Goal: Task Accomplishment & Management: Manage account settings

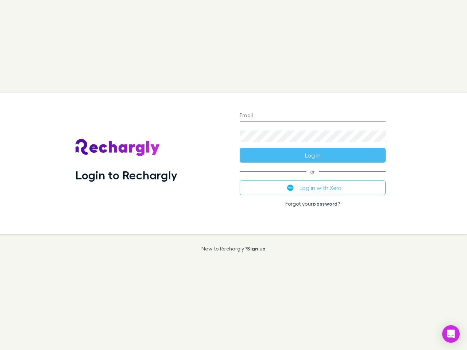
click at [233, 175] on div "Login to Rechargly" at bounding box center [152, 163] width 164 height 141
click at [313, 116] on input "Email" at bounding box center [313, 116] width 146 height 12
click at [313, 155] on button "Log in" at bounding box center [313, 155] width 146 height 15
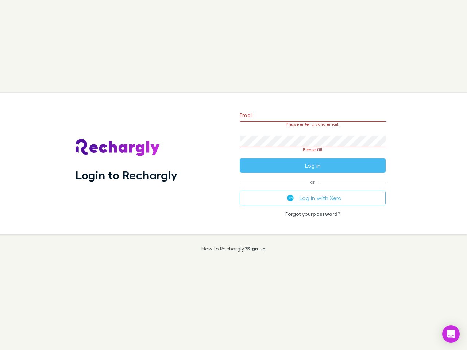
click at [313, 188] on div "Email Please enter a valid email. Password Please fill Log in or Log in with Xe…" at bounding box center [313, 163] width 158 height 141
click at [451, 334] on icon "Open Intercom Messenger" at bounding box center [451, 334] width 8 height 9
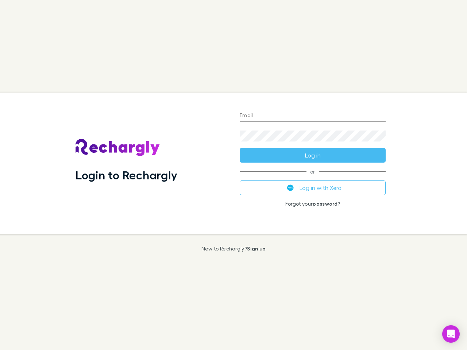
click at [233, 175] on div "Login to Rechargly" at bounding box center [152, 163] width 164 height 141
click at [313, 116] on input "Email" at bounding box center [313, 116] width 146 height 12
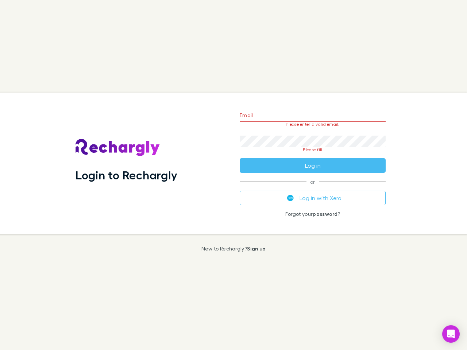
click at [313, 155] on form "Email Please enter a valid email. Password Please fill Log in" at bounding box center [313, 138] width 146 height 69
click at [313, 188] on div "Email Please enter a valid email. Password Please fill Log in or Log in with Xe…" at bounding box center [313, 163] width 158 height 141
click at [451, 334] on icon "Open Intercom Messenger" at bounding box center [451, 334] width 8 height 9
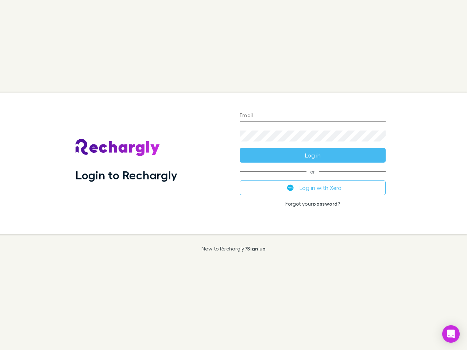
click at [233, 175] on div "Login to Rechargly" at bounding box center [152, 163] width 164 height 141
click at [313, 116] on input "Email" at bounding box center [313, 116] width 146 height 12
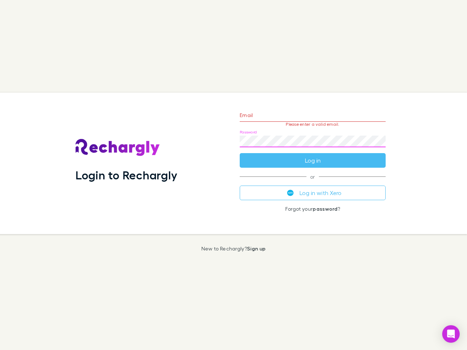
click at [313, 155] on form "Email Please enter a valid email. Password Log in" at bounding box center [313, 135] width 146 height 63
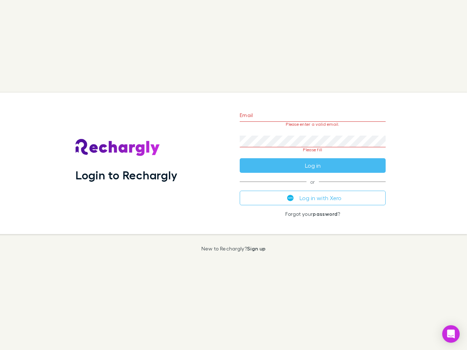
click at [313, 188] on div "Email Please enter a valid email. Password Please fill Log in or Log in with Xe…" at bounding box center [313, 163] width 158 height 141
click at [451, 334] on icon "Open Intercom Messenger" at bounding box center [451, 334] width 8 height 9
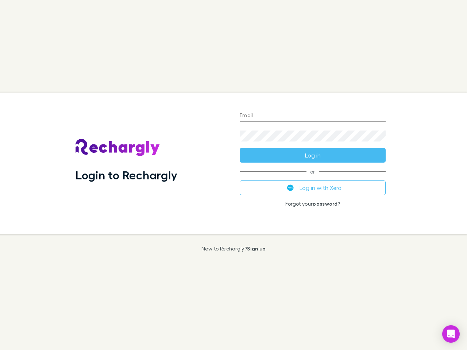
click at [233, 175] on div "Login to Rechargly" at bounding box center [152, 163] width 164 height 141
click at [313, 116] on input "Email" at bounding box center [313, 116] width 146 height 12
click at [313, 155] on button "Log in" at bounding box center [313, 155] width 146 height 15
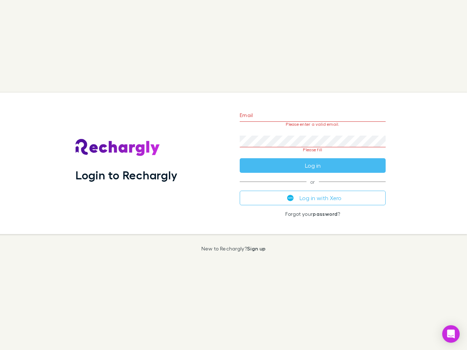
click at [313, 188] on div "Email Please enter a valid email. Password Please fill Log in or Log in with Xe…" at bounding box center [313, 163] width 158 height 141
click at [451, 334] on icon "Open Intercom Messenger" at bounding box center [451, 334] width 8 height 9
